Goal: Subscribe to service/newsletter

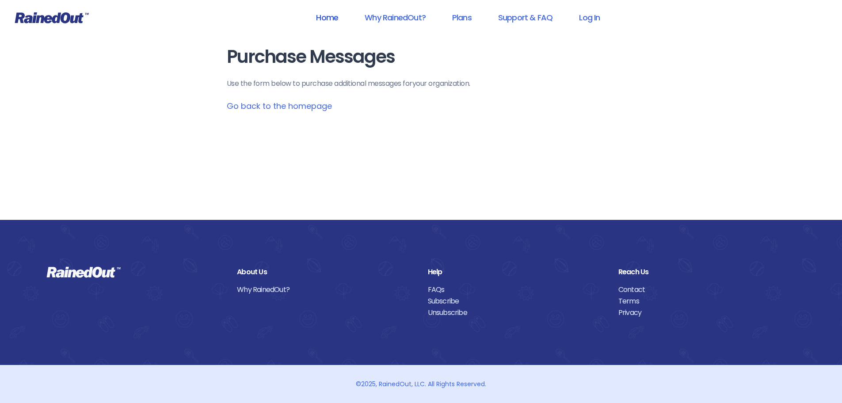
click at [329, 20] on link "Home" at bounding box center [327, 18] width 45 height 20
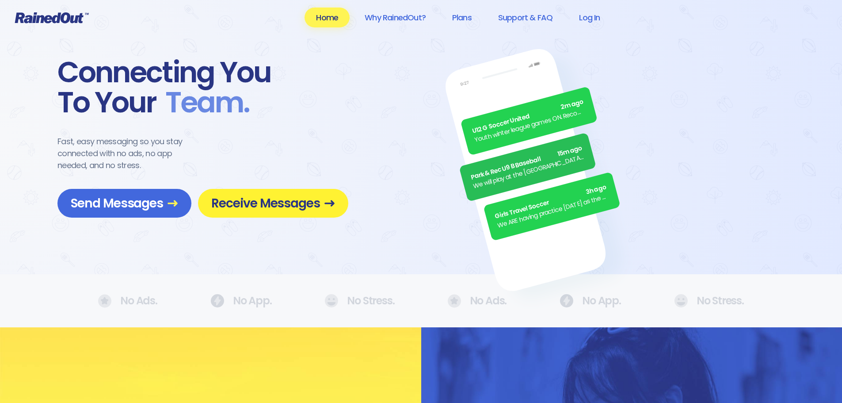
click at [258, 204] on span "Receive Messages" at bounding box center [273, 202] width 124 height 15
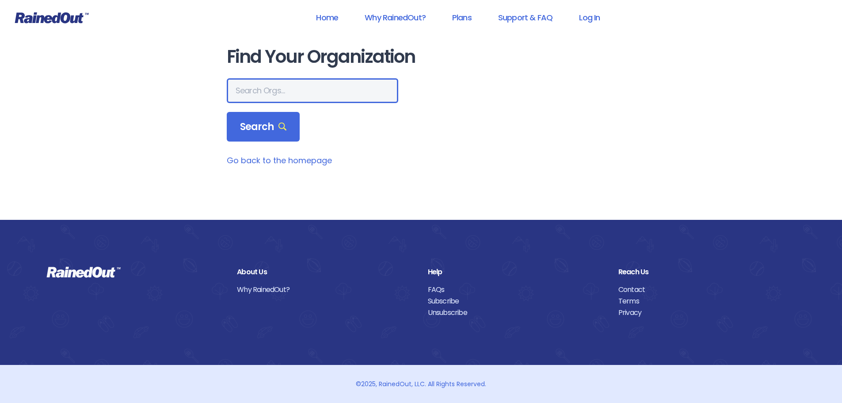
click at [280, 94] on input "text" at bounding box center [313, 90] width 172 height 25
drag, startPoint x: 280, startPoint y: 90, endPoint x: 265, endPoint y: 89, distance: 15.0
click at [265, 89] on input "text" at bounding box center [313, 90] width 172 height 25
type input "Burke County Accountability Court"
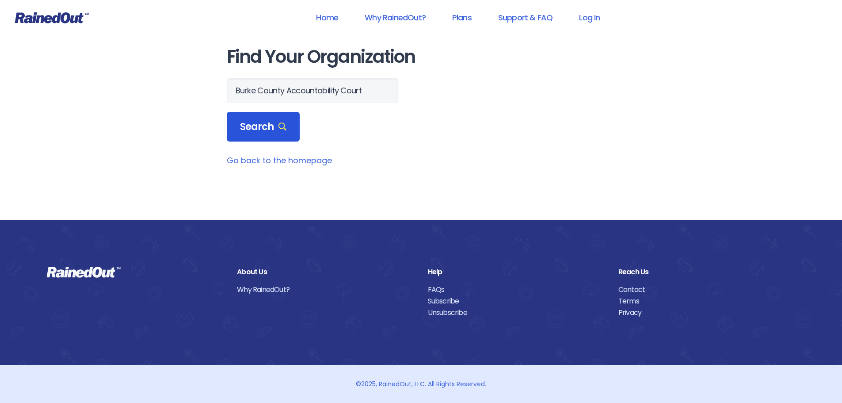
scroll to position [0, 0]
click at [279, 127] on icon at bounding box center [283, 126] width 8 height 8
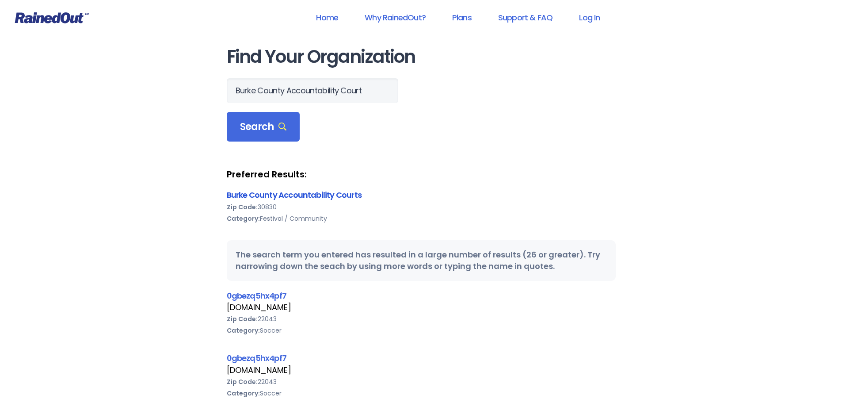
click at [290, 191] on link "Burke County Accountability Courts" at bounding box center [294, 194] width 135 height 11
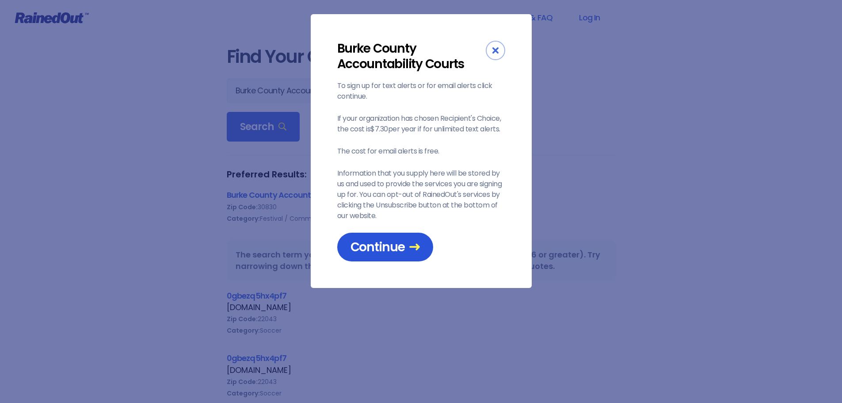
click at [397, 250] on span "Continue" at bounding box center [385, 246] width 69 height 15
